Goal: Task Accomplishment & Management: Complete application form

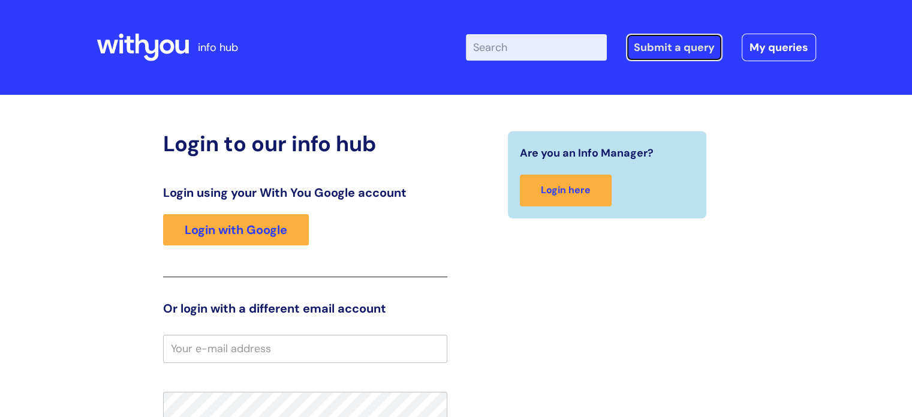
click at [691, 42] on link "Submit a query" at bounding box center [674, 48] width 97 height 28
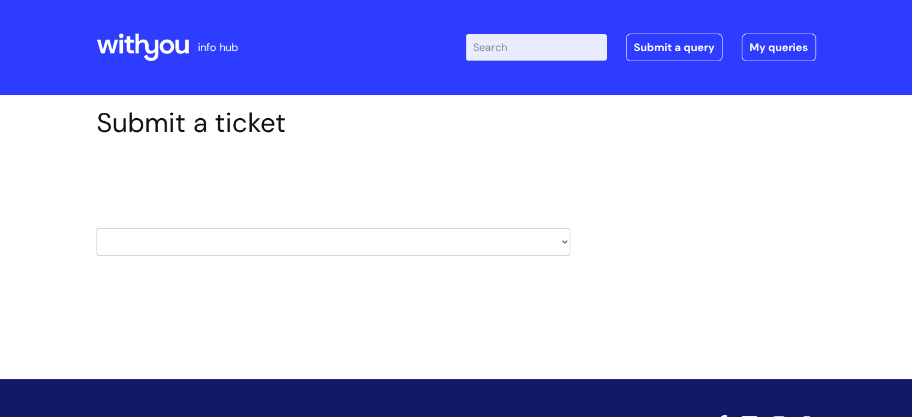
click at [269, 244] on select "HR / People IT and Support Clinical Drug Alerts Finance Accounts Data Support T…" at bounding box center [334, 242] width 474 height 28
select select "it_and_support"
click at [97, 228] on select "HR / People IT and Support Clinical Drug Alerts Finance Accounts Data Support T…" at bounding box center [334, 242] width 474 height 28
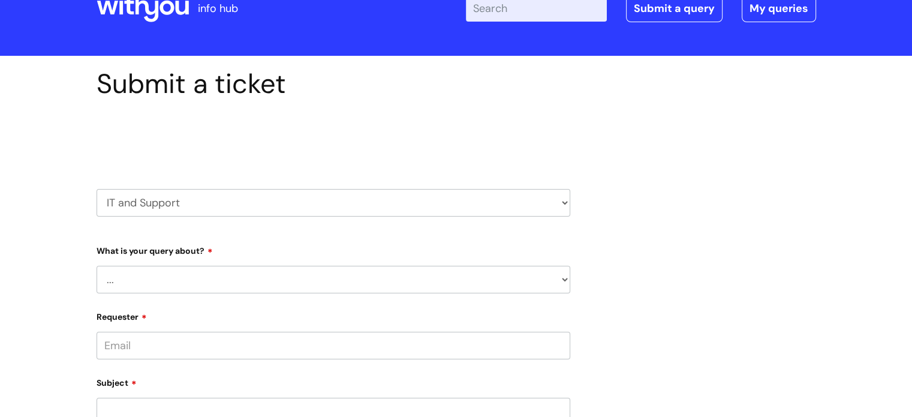
scroll to position [60, 0]
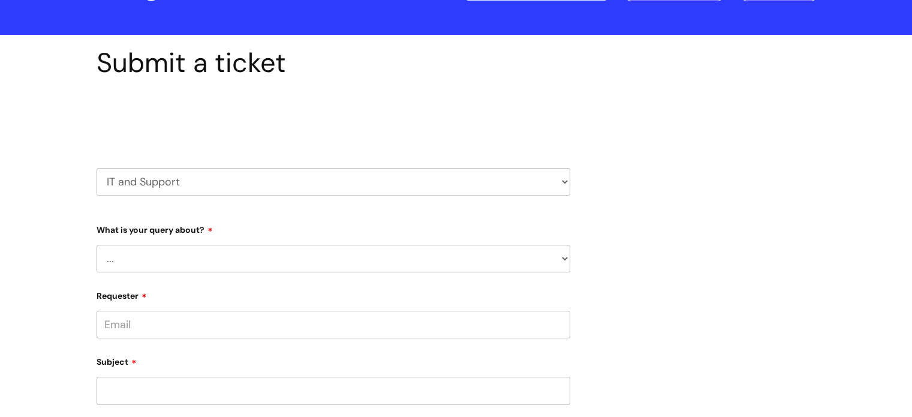
click at [290, 256] on select "... Mobile Phone Reset & MFA Accounts, Starters and Leavers IT Hardware issue I…" at bounding box center [334, 259] width 474 height 28
select select "Mobile Phone Reset & MFA"
click at [97, 245] on select "... Mobile Phone Reset & MFA Accounts, Starters and Leavers IT Hardware issue I…" at bounding box center [334, 259] width 474 height 28
click at [276, 323] on select "... Support with Mobile Phone Reset & MFA" at bounding box center [338, 320] width 464 height 28
select select "Support with Mobile Phone Reset & MFA"
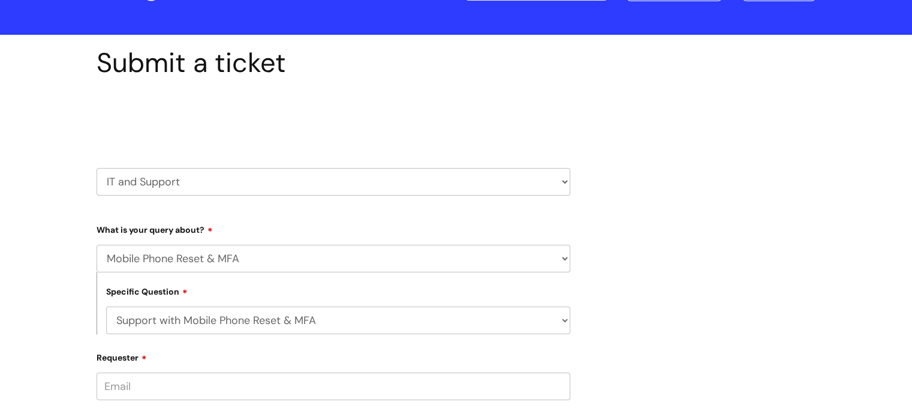
click at [106, 306] on select "... Support with Mobile Phone Reset & MFA" at bounding box center [338, 320] width 464 height 28
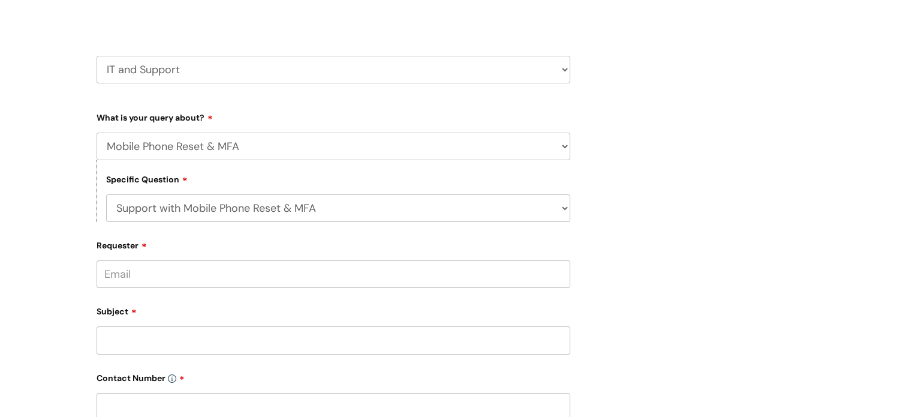
scroll to position [180, 0]
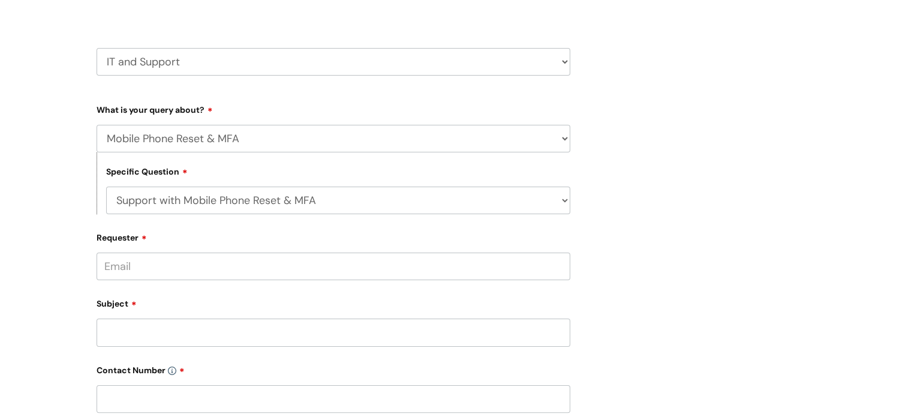
click at [245, 267] on input "Requester" at bounding box center [334, 266] width 474 height 28
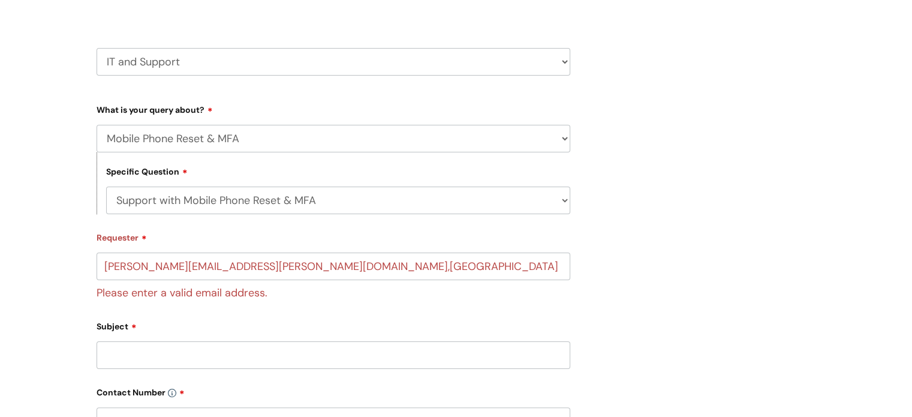
click at [200, 337] on div "Subject" at bounding box center [334, 342] width 474 height 53
click at [260, 266] on input "adrian.riley@wearewithyou.org,uk" at bounding box center [334, 266] width 474 height 28
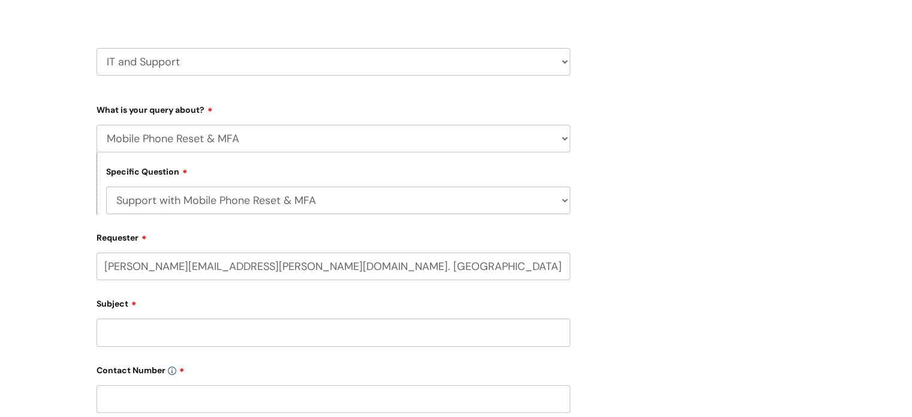
click at [338, 266] on input "adrian.riley@wearewithyou.org. uk" at bounding box center [334, 266] width 474 height 28
type input "adrian.riley@wearewithyou.org. uk"
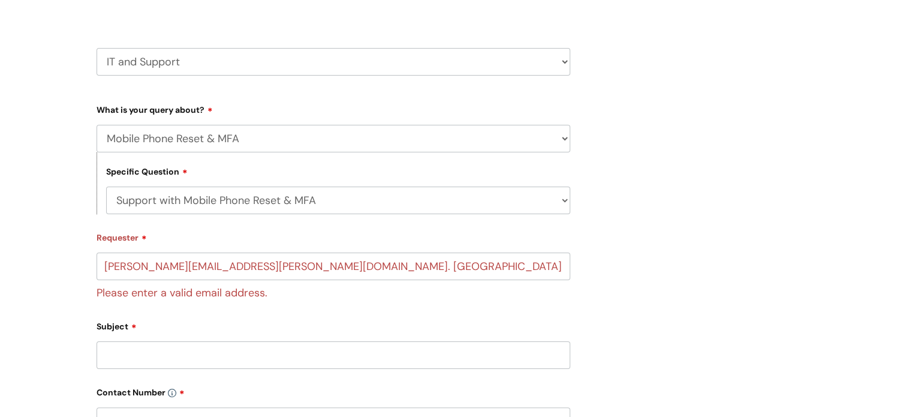
click at [188, 334] on div "Subject" at bounding box center [334, 342] width 474 height 53
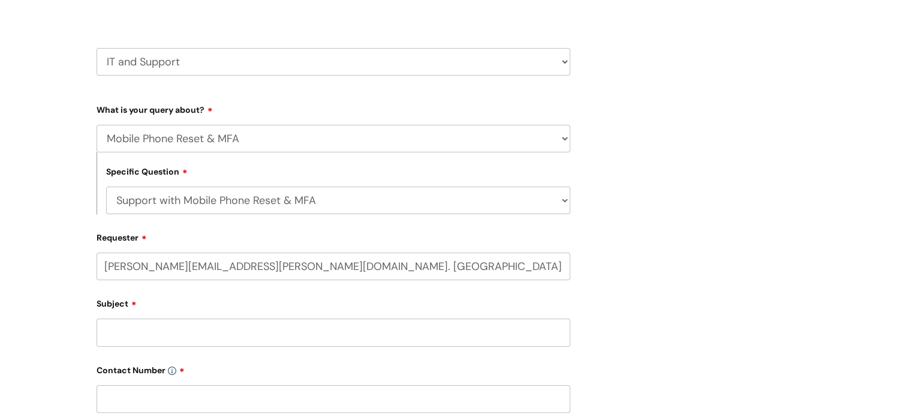
drag, startPoint x: 318, startPoint y: 269, endPoint x: 97, endPoint y: 265, distance: 221.3
click at [97, 265] on input "adrian.riley@wearewithyou.org. uk" at bounding box center [334, 266] width 474 height 28
type input "adrian.riley@wearewithyou.org.uk"
click at [158, 336] on input "Subject" at bounding box center [334, 332] width 474 height 28
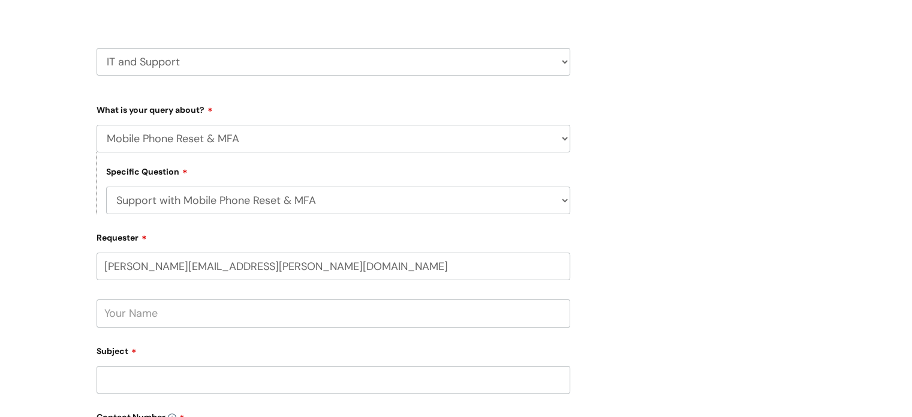
click at [163, 319] on input "text" at bounding box center [334, 313] width 474 height 28
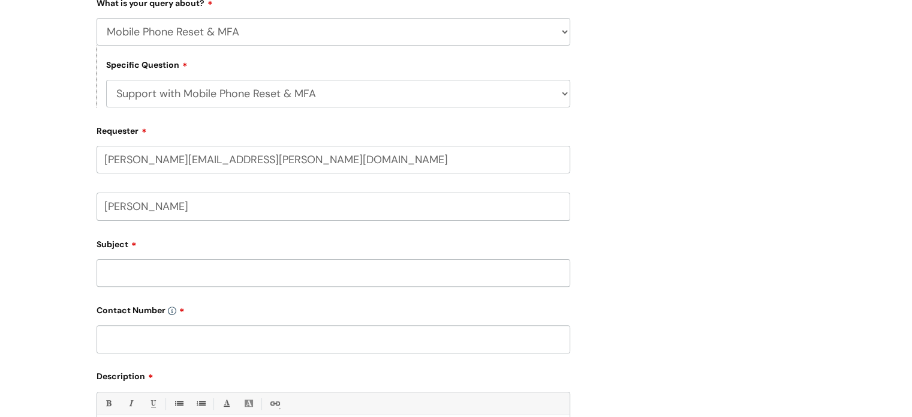
scroll to position [300, 0]
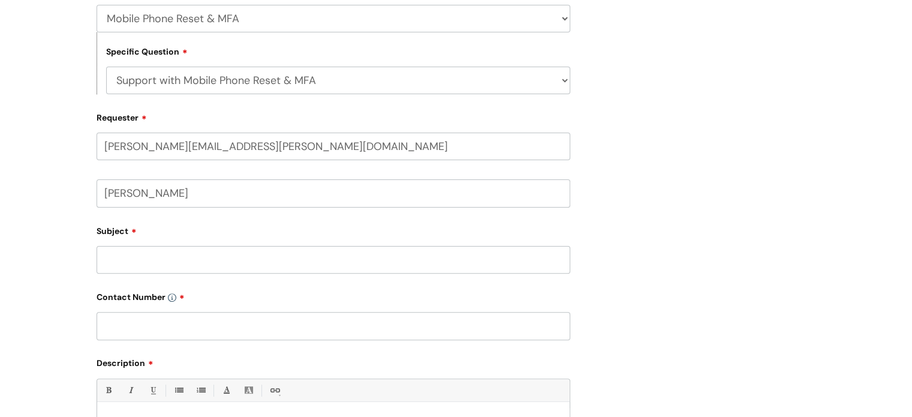
type input "adrian riley"
click at [168, 261] on input "Subject" at bounding box center [334, 260] width 474 height 28
type input "mobile broken"
click at [213, 330] on input "text" at bounding box center [334, 326] width 474 height 28
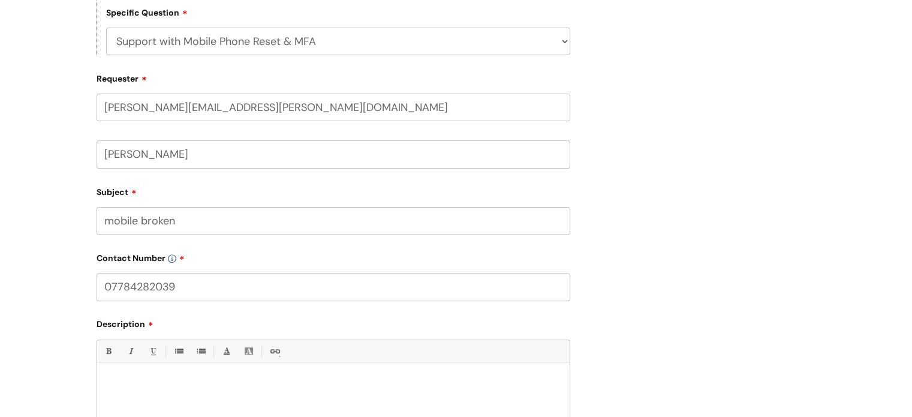
scroll to position [360, 0]
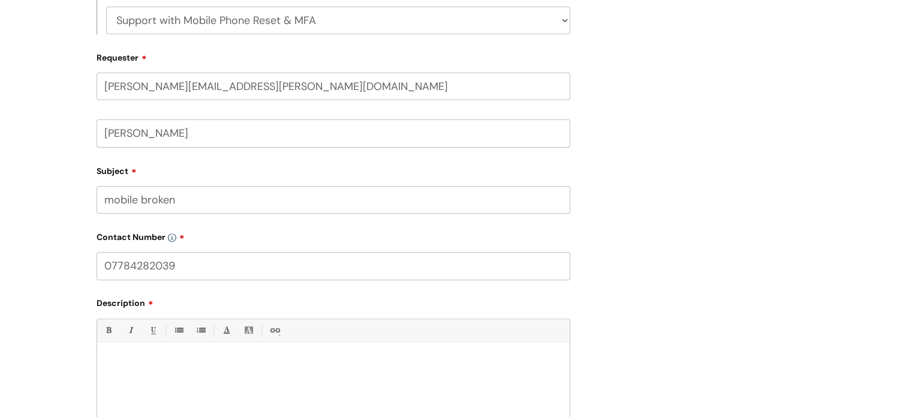
type input "07784282039"
click at [153, 363] on p at bounding box center [333, 362] width 455 height 11
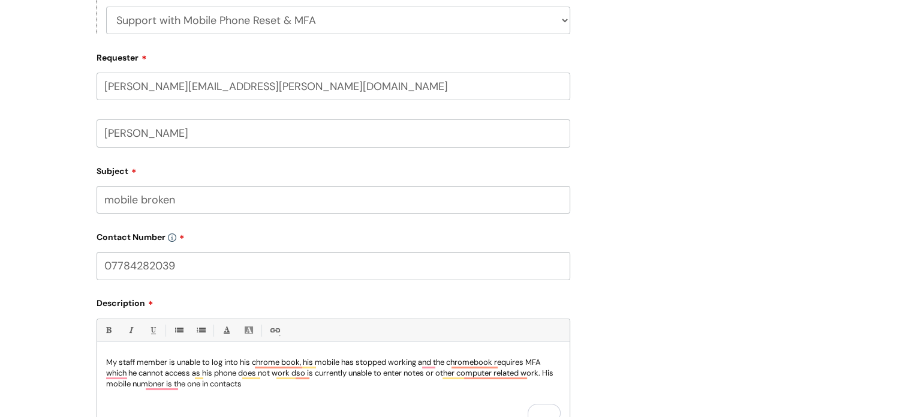
click at [120, 384] on p "My staff member is unable to log into his chrome book, his mobile has stopped w…" at bounding box center [333, 373] width 455 height 32
click at [260, 384] on p "My staff member is unable to log into his chrome book, his mobile has stopped w…" at bounding box center [333, 373] width 455 height 32
click at [336, 386] on p "My staff member is unable to log into his chrome book, his mobile has stopped w…" at bounding box center [333, 373] width 455 height 32
click at [170, 363] on p "My staff member is unable to log into his chrome book, his mobile has stopped w…" at bounding box center [333, 373] width 455 height 32
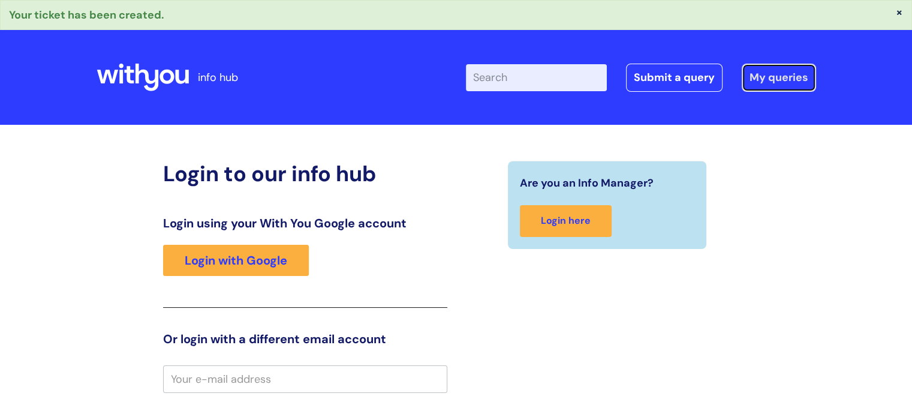
click at [768, 71] on link "My queries" at bounding box center [779, 78] width 74 height 28
type input "adrian.riley"
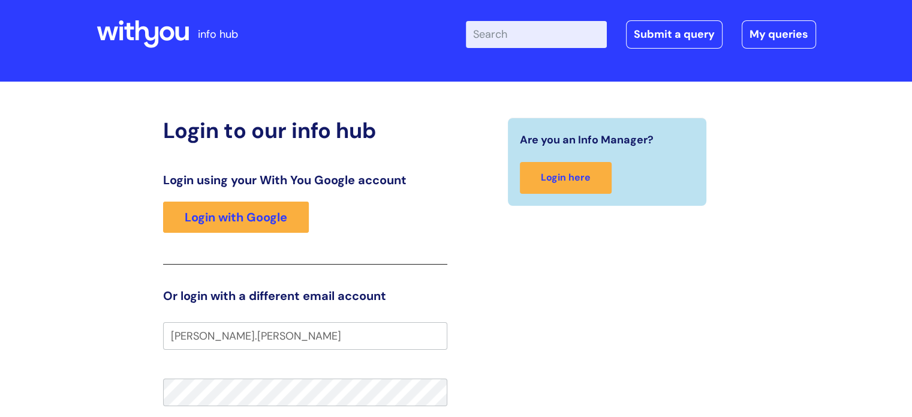
scroll to position [120, 0]
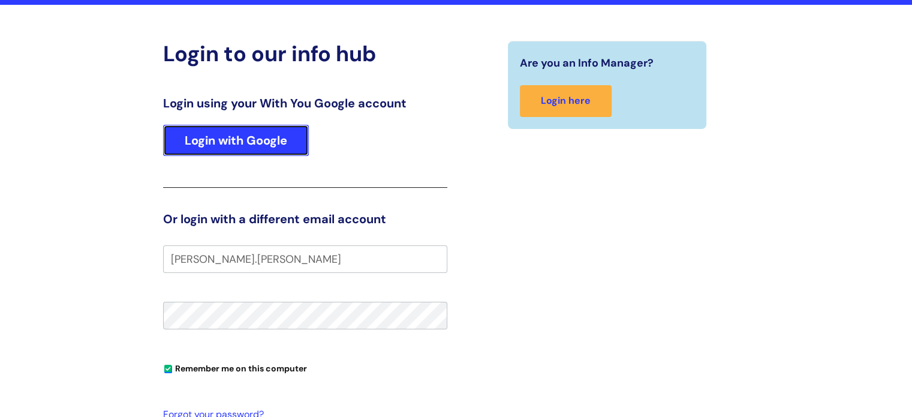
click at [264, 137] on link "Login with Google" at bounding box center [236, 140] width 146 height 31
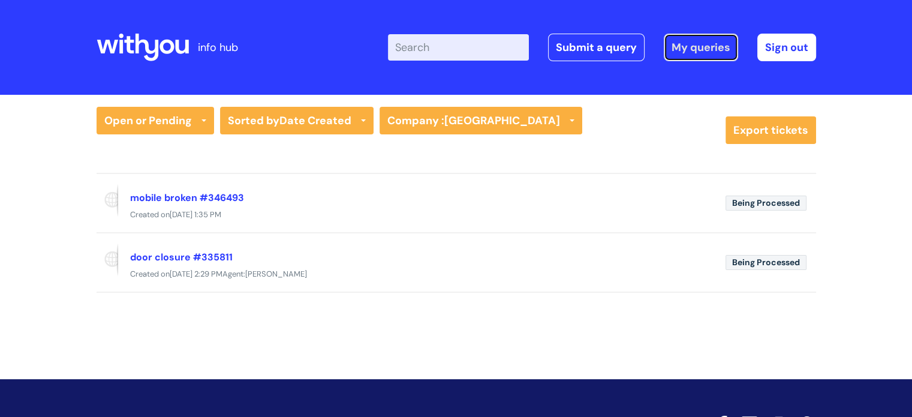
click at [705, 47] on link "My queries" at bounding box center [701, 48] width 74 height 28
